Goal: Learn about a topic

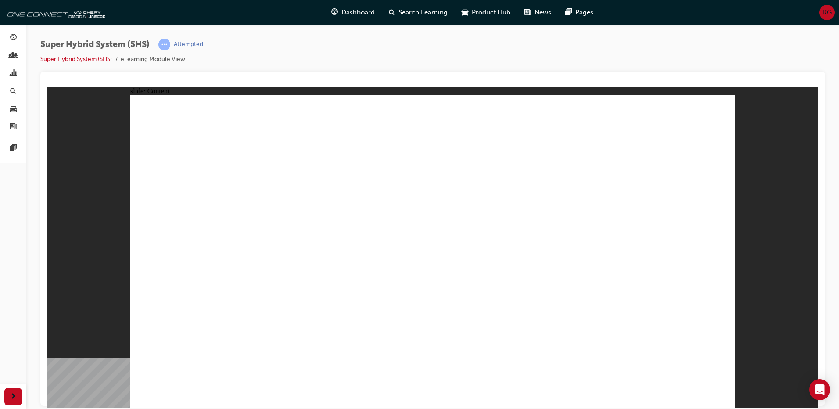
drag, startPoint x: 181, startPoint y: 194, endPoint x: 318, endPoint y: 240, distance: 144.3
